Goal: Check status: Check status

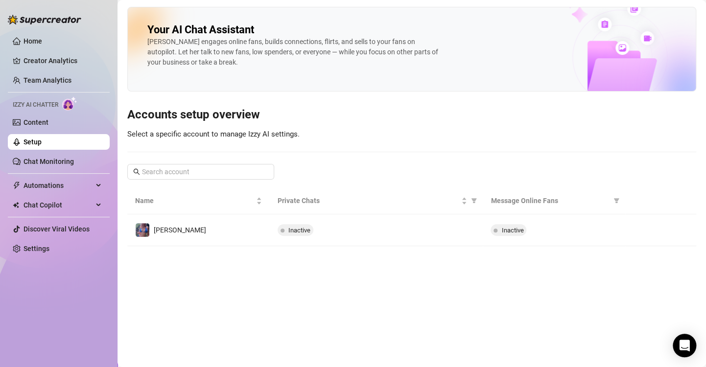
click at [56, 82] on link "Team Analytics" at bounding box center [48, 80] width 48 height 8
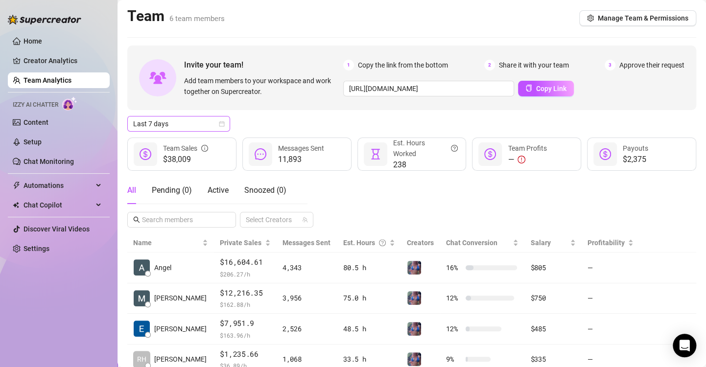
click at [221, 124] on icon "calendar" at bounding box center [222, 124] width 6 height 6
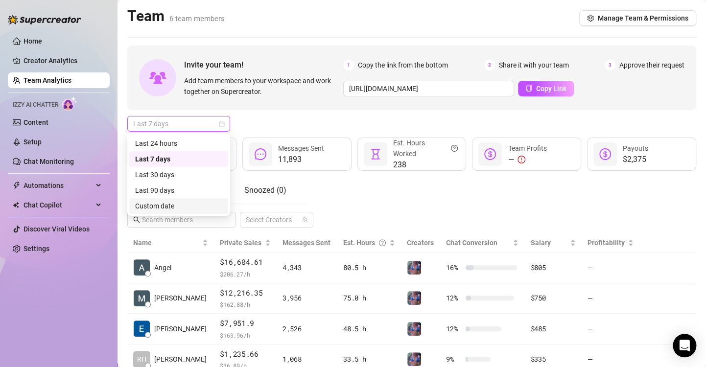
click at [166, 201] on div "Custom date" at bounding box center [178, 206] width 87 height 11
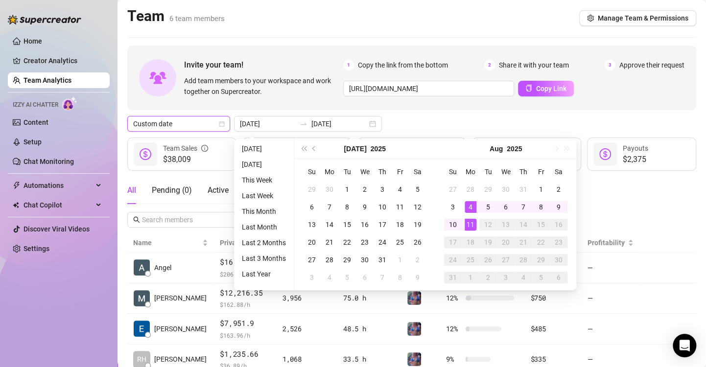
type input "[DATE]"
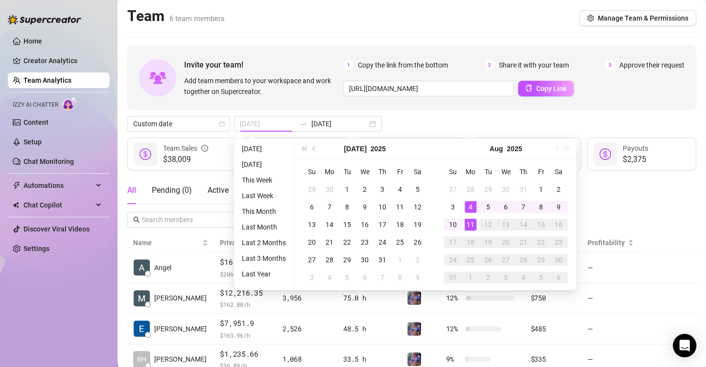
click at [473, 208] on div "4" at bounding box center [471, 207] width 12 height 12
type input "[DATE]"
click at [450, 226] on div "10" at bounding box center [453, 225] width 12 height 12
